Goal: Information Seeking & Learning: Learn about a topic

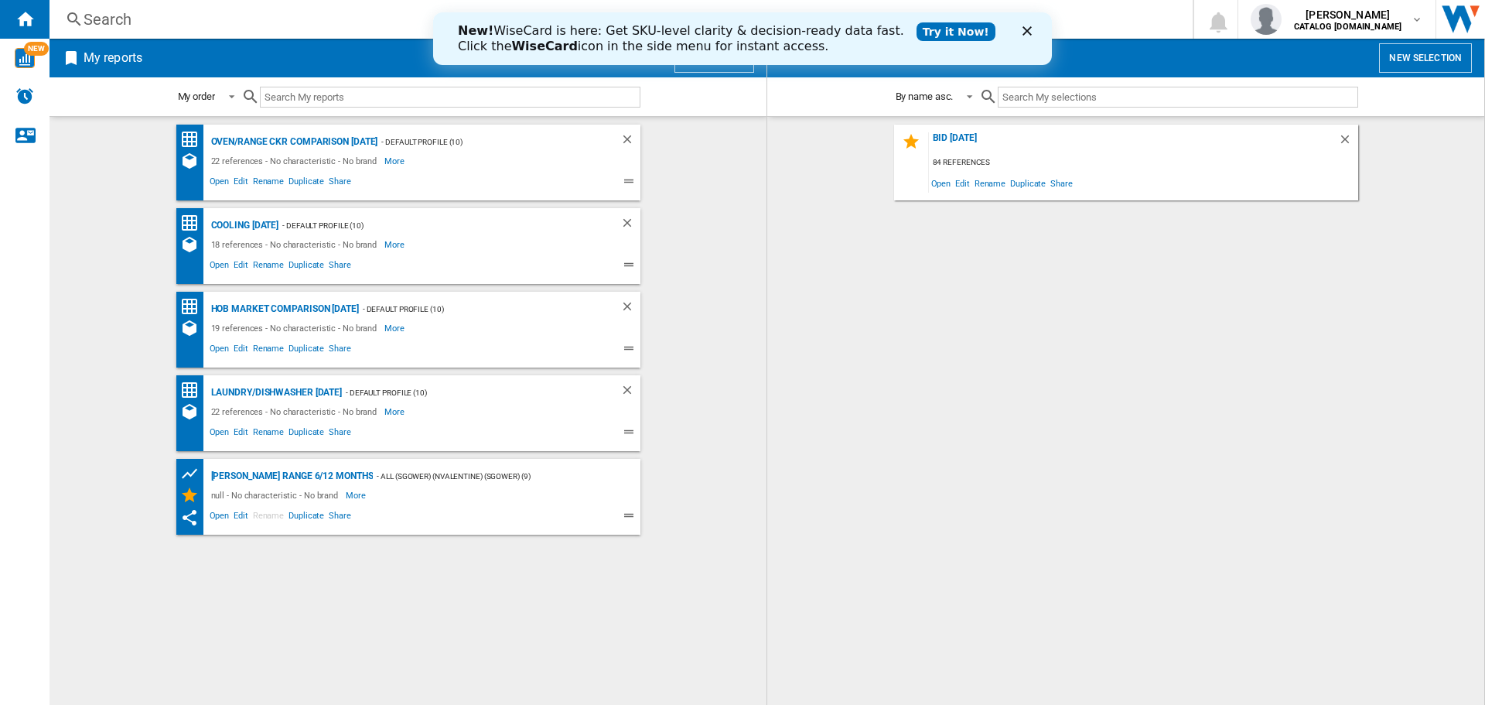
click at [1031, 28] on polygon "Close" at bounding box center [1027, 30] width 9 height 9
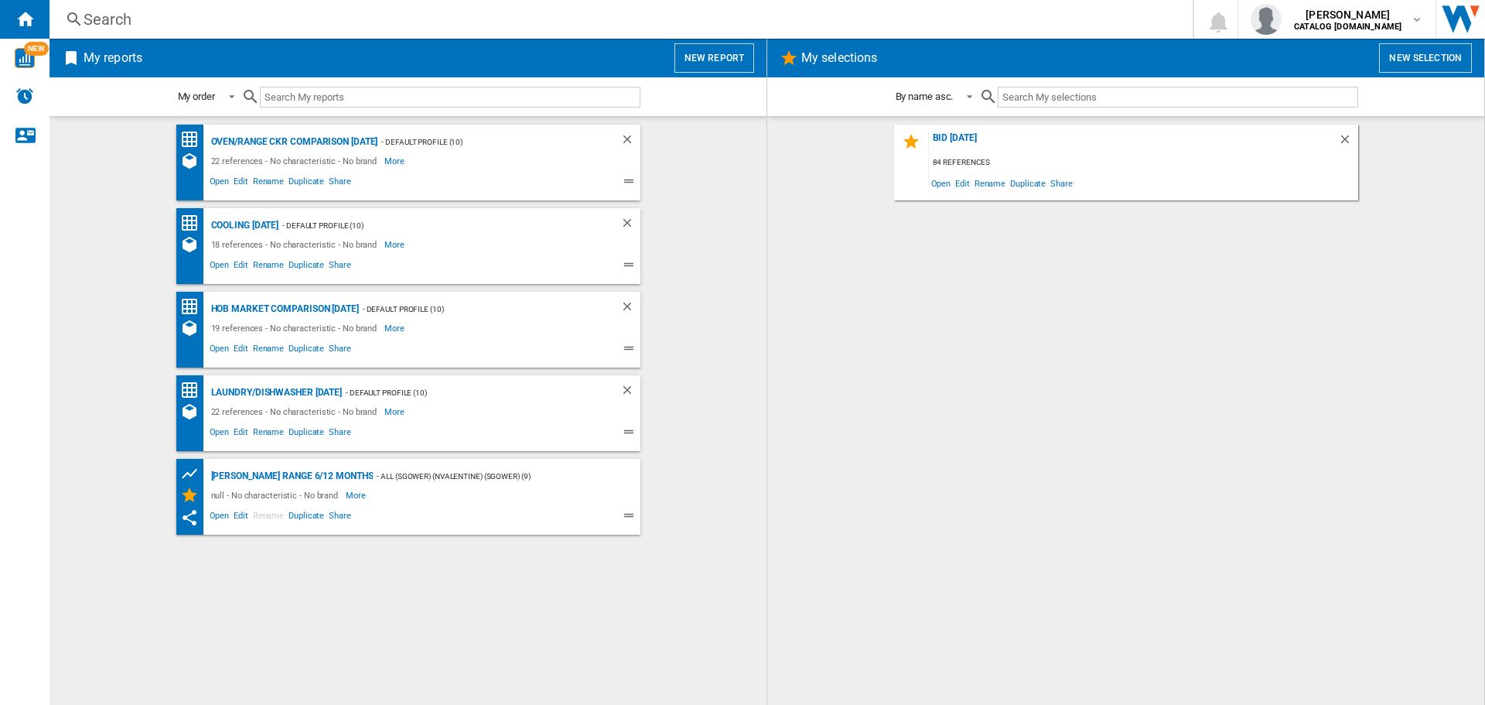
click at [260, 22] on div "Search" at bounding box center [618, 20] width 1069 height 22
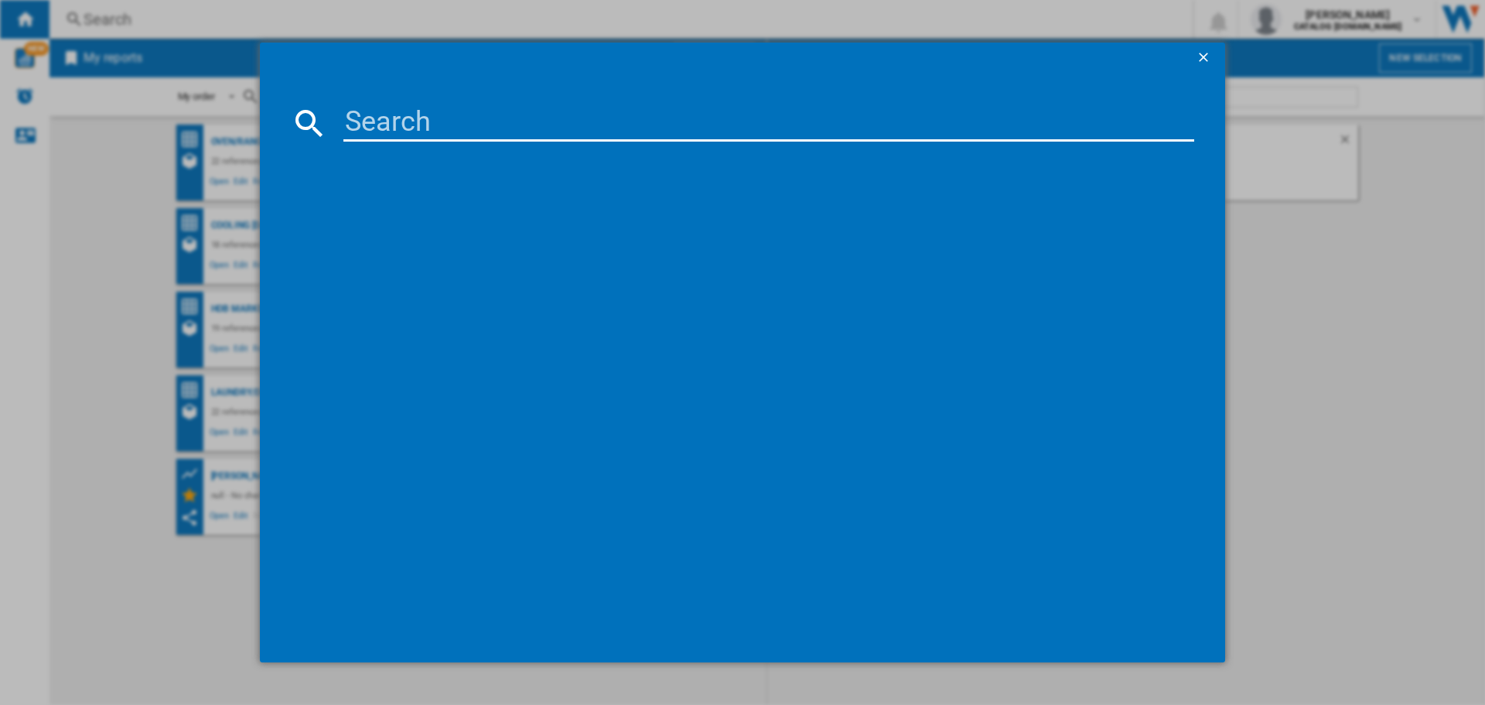
click at [355, 122] on input at bounding box center [768, 122] width 851 height 37
type input "bcfd4v73"
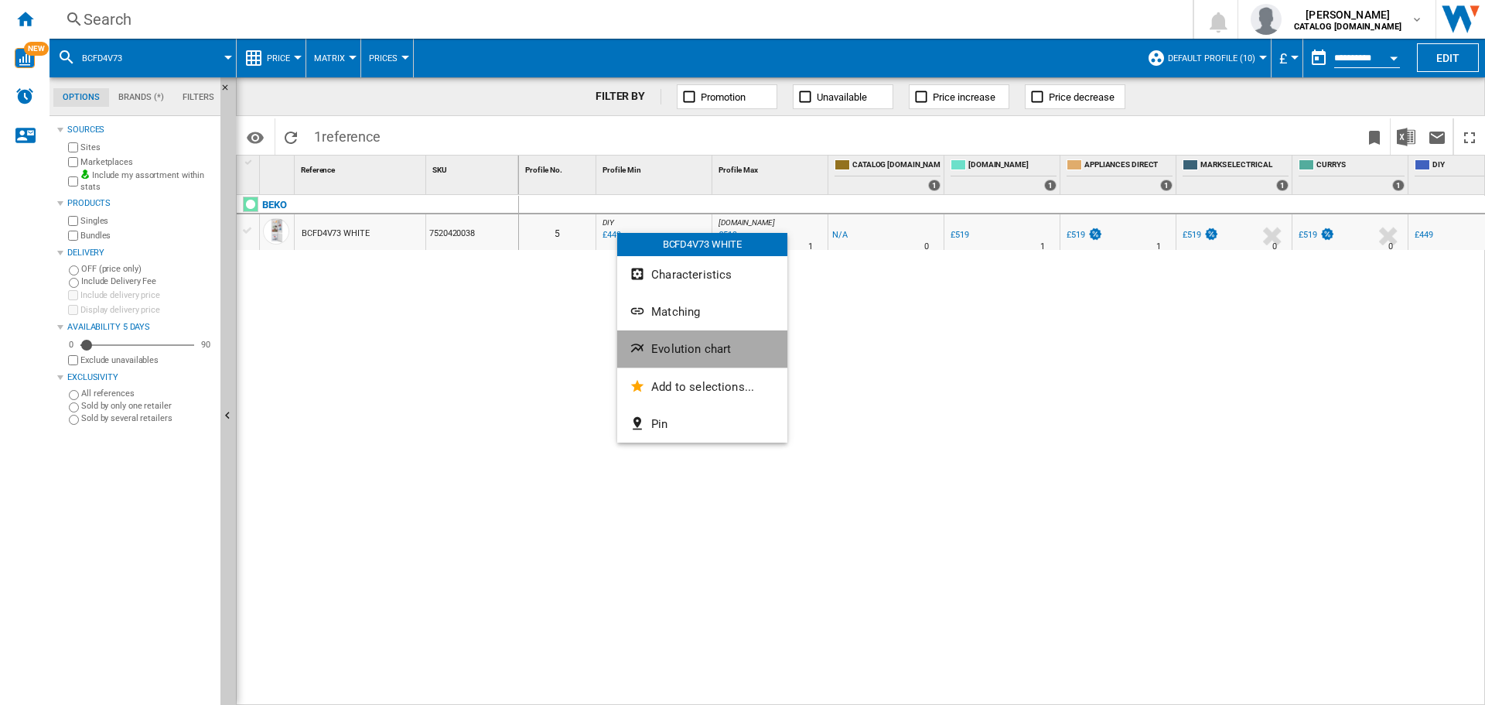
click at [683, 364] on button "Evolution chart" at bounding box center [702, 348] width 170 height 37
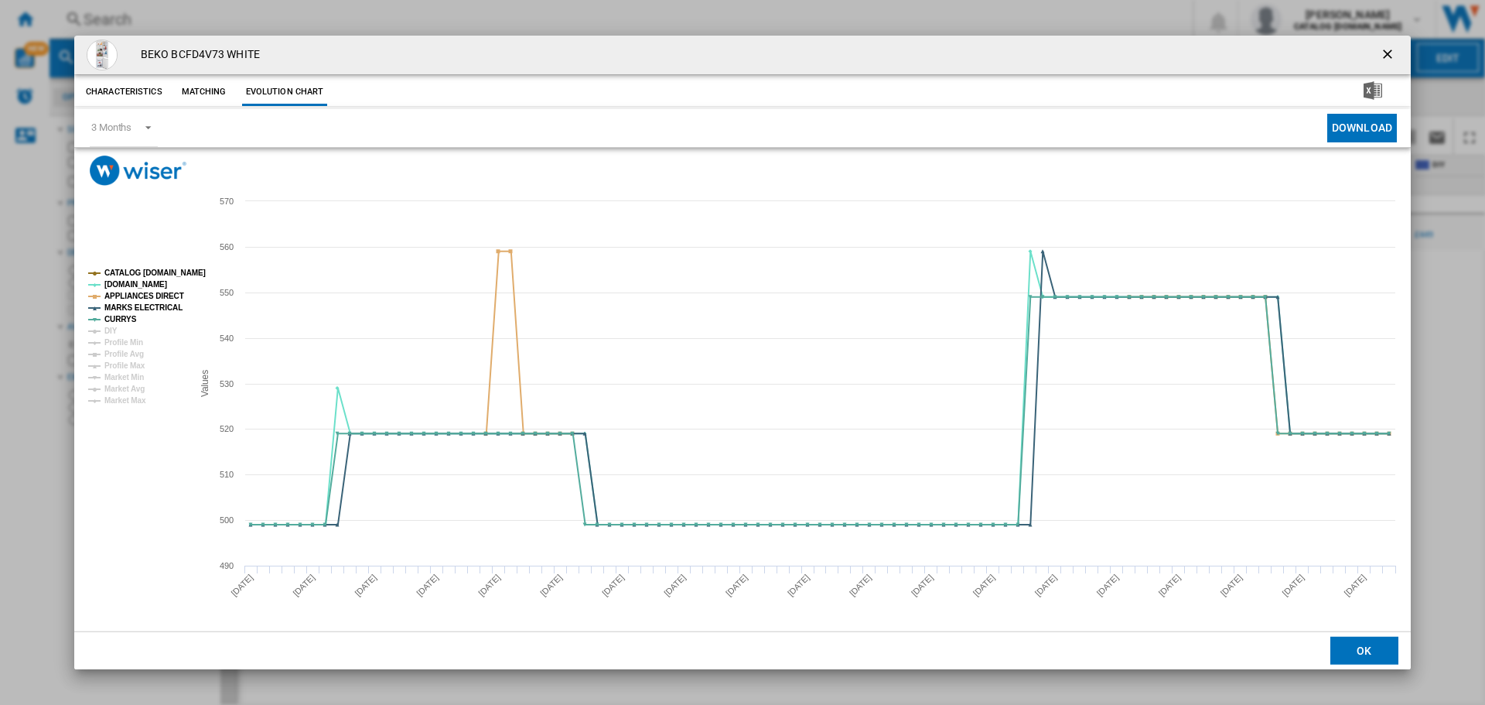
click at [118, 329] on rect "Product popup" at bounding box center [134, 337] width 104 height 148
click at [110, 330] on tspan "DIY" at bounding box center [110, 330] width 13 height 9
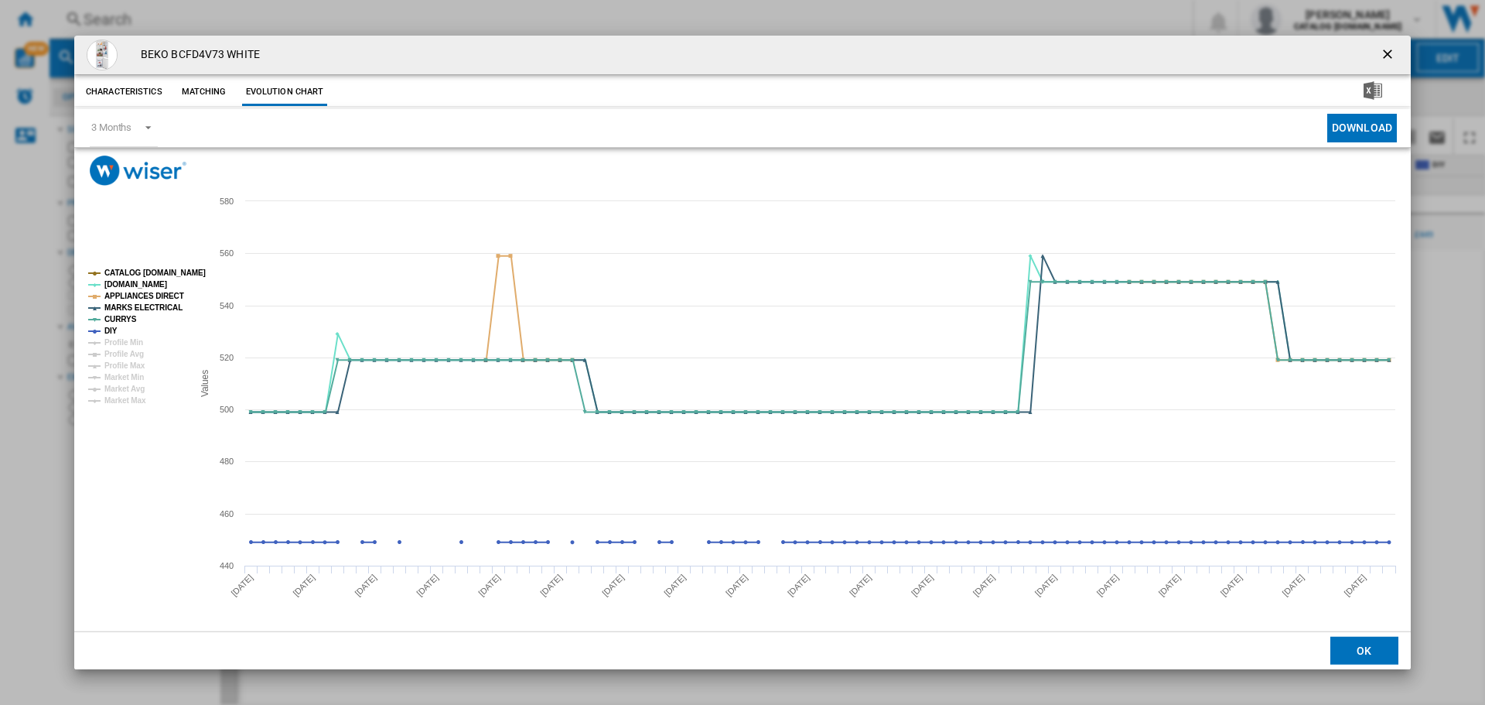
click at [1392, 53] on ng-md-icon "getI18NText('BUTTONS.CLOSE_DIALOG')" at bounding box center [1389, 55] width 19 height 19
